Goal: Navigation & Orientation: Go to known website

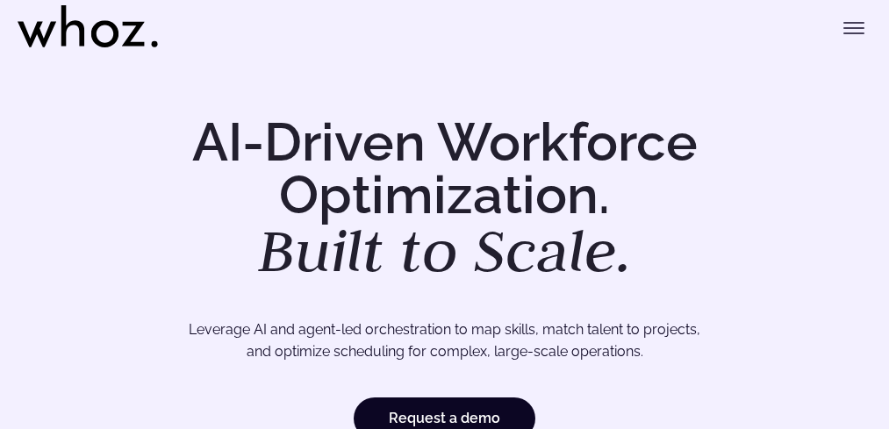
click at [99, 47] on icon at bounding box center [88, 26] width 140 height 42
click at [858, 39] on icon "Toggle menu" at bounding box center [853, 28] width 21 height 21
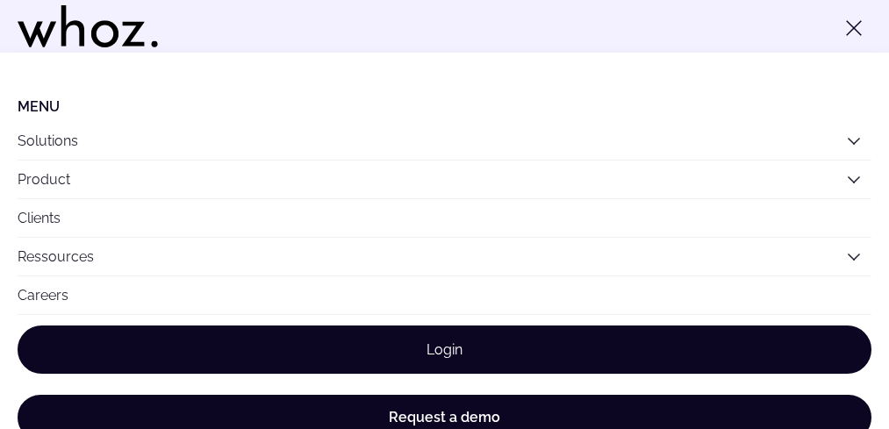
click at [356, 374] on link "Login" at bounding box center [445, 350] width 854 height 48
